Goal: Information Seeking & Learning: Check status

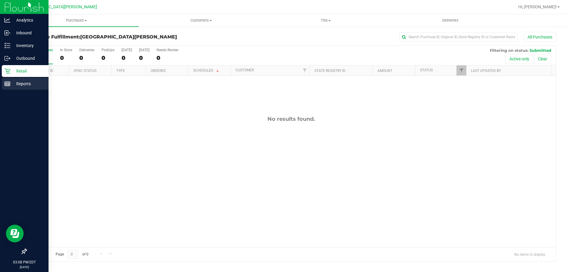
click at [25, 81] on p "Reports" at bounding box center [28, 83] width 36 height 7
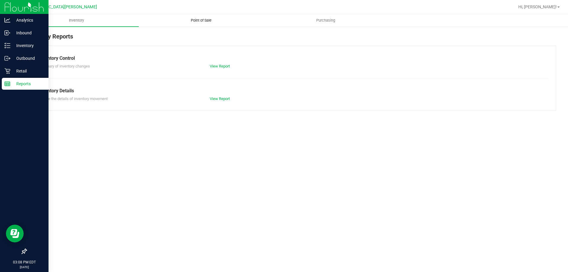
click at [208, 20] on span "Point of Sale" at bounding box center [201, 20] width 37 height 5
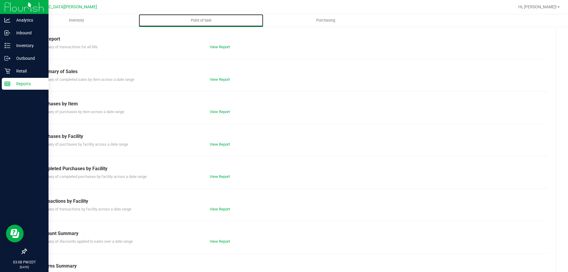
scroll to position [39, 0]
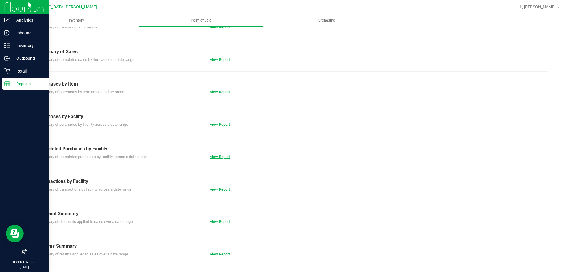
click at [210, 157] on link "View Report" at bounding box center [220, 157] width 20 height 4
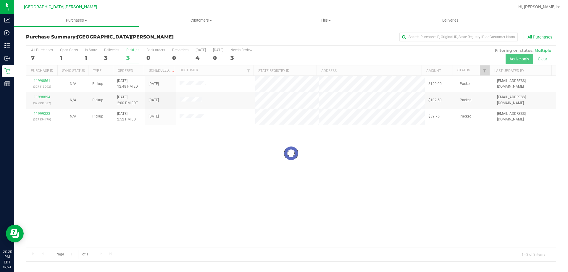
click at [133, 49] on div at bounding box center [291, 154] width 530 height 216
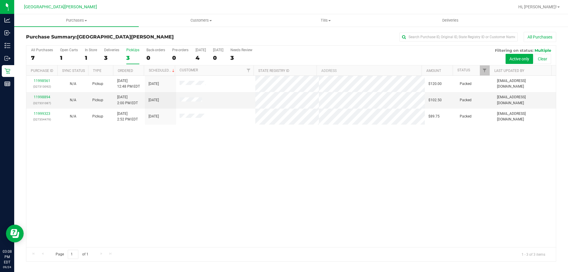
click at [133, 49] on div "PickUps" at bounding box center [132, 50] width 13 height 4
click at [0, 0] on input "PickUps 3" at bounding box center [0, 0] width 0 height 0
click at [133, 49] on div "PickUps" at bounding box center [132, 50] width 13 height 4
click at [0, 0] on input "PickUps 3" at bounding box center [0, 0] width 0 height 0
click at [133, 49] on div "PickUps" at bounding box center [132, 50] width 13 height 4
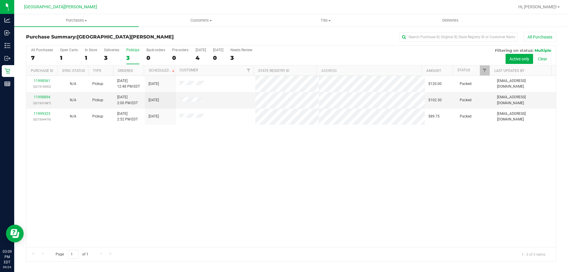
click at [0, 0] on input "PickUps 3" at bounding box center [0, 0] width 0 height 0
